Goal: Find contact information: Find contact information

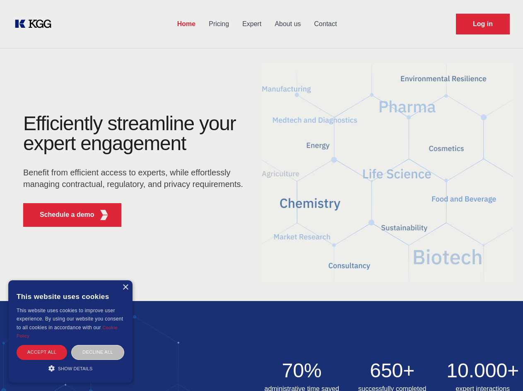
click at [261, 195] on div "Efficiently streamline your expert engagement Benefit from efficient access to …" at bounding box center [136, 174] width 252 height 120
click at [62, 215] on p "Schedule a demo" at bounding box center [67, 215] width 55 height 10
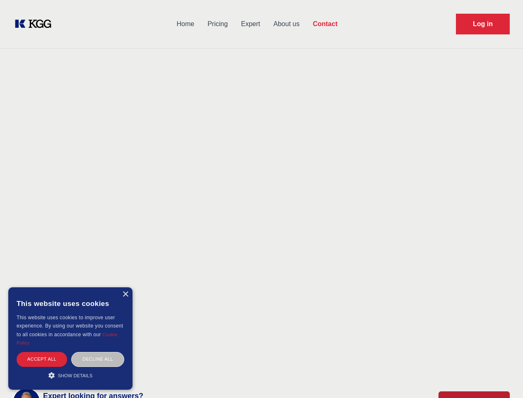
click at [125, 287] on div "× This website uses cookies This website uses cookies to improve user experienc…" at bounding box center [70, 338] width 124 height 102
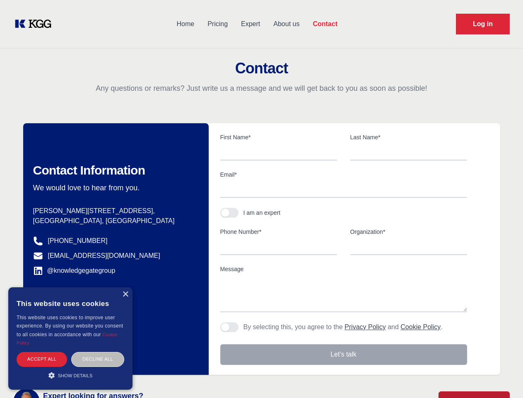
click at [42, 352] on div "Accept all" at bounding box center [42, 359] width 51 height 14
click at [98, 352] on div "Contact Information We would love to hear from you. Postal address [PERSON_NAME…" at bounding box center [116, 248] width 186 height 251
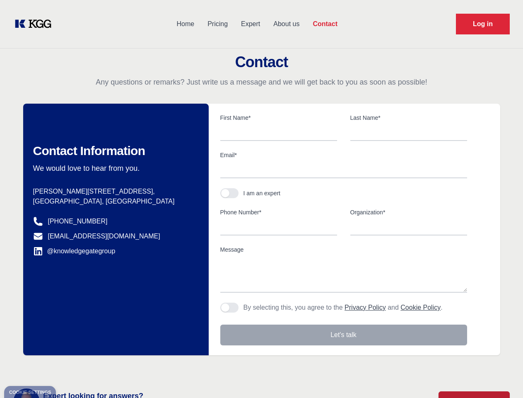
click at [70, 368] on main "Contact Any questions or remarks? Just write us a message and we will get back …" at bounding box center [261, 215] width 523 height 431
